Goal: Find specific page/section: Find specific page/section

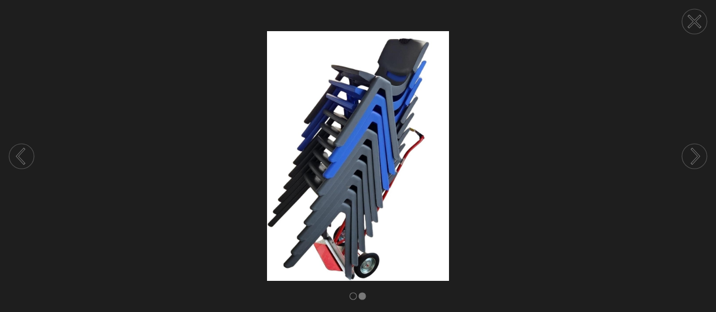
scroll to position [227, 0]
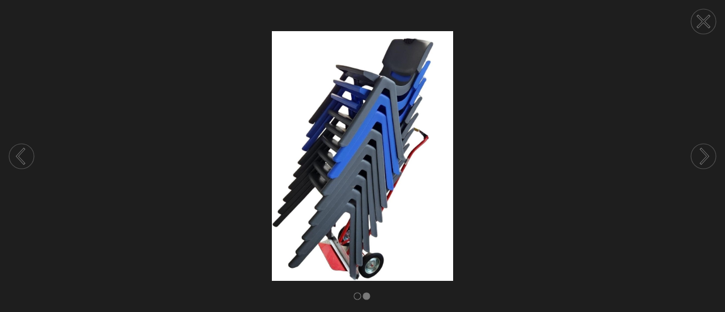
click at [703, 157] on circle at bounding box center [703, 156] width 25 height 25
drag, startPoint x: 22, startPoint y: 148, endPoint x: 25, endPoint y: 122, distance: 26.2
click at [22, 148] on circle at bounding box center [21, 156] width 25 height 25
click at [704, 23] on circle at bounding box center [703, 21] width 25 height 25
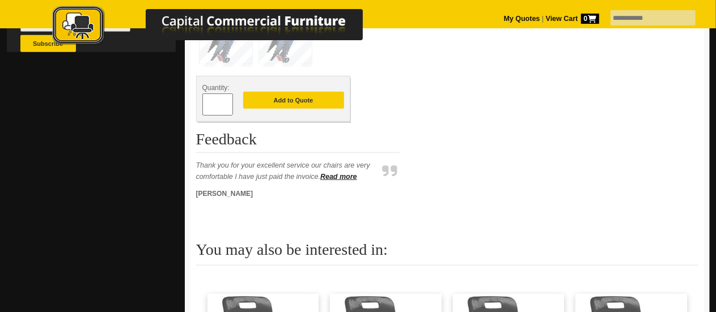
scroll to position [453, 0]
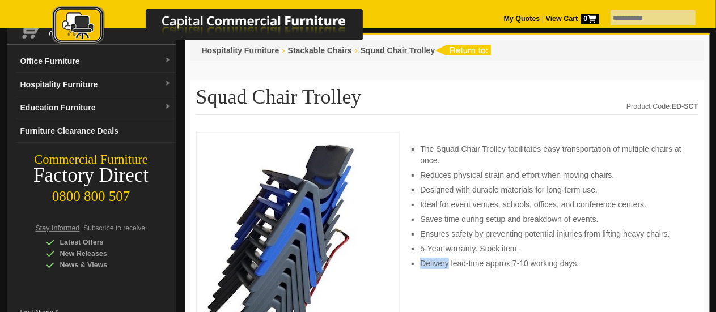
scroll to position [0, 0]
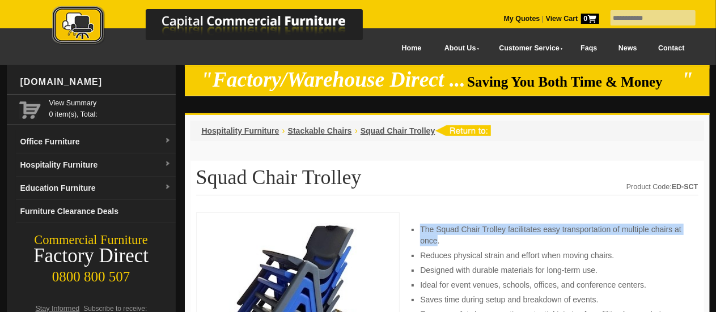
drag, startPoint x: 421, startPoint y: 230, endPoint x: 438, endPoint y: 241, distance: 20.4
click at [438, 241] on li "The Squad Chair Trolley facilitates easy transportation of multiple chairs at o…" at bounding box center [553, 235] width 266 height 23
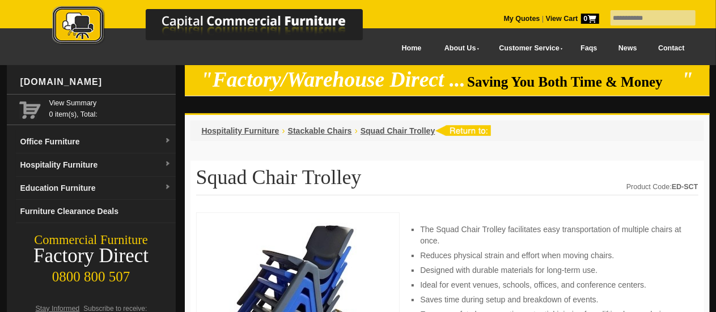
click at [439, 241] on li "The Squad Chair Trolley facilitates easy transportation of multiple chairs at o…" at bounding box center [553, 235] width 266 height 23
click at [618, 22] on input "text" at bounding box center [652, 17] width 85 height 15
type input "*****"
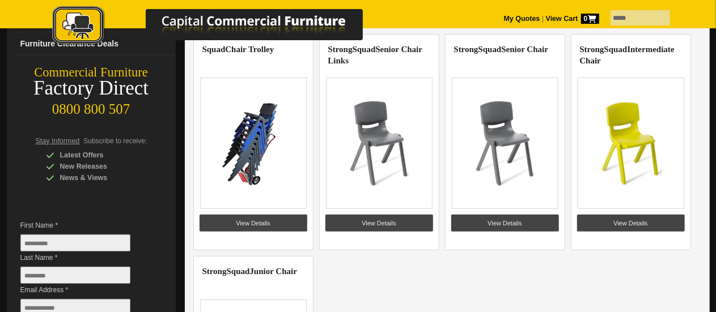
scroll to position [113, 0]
